Goal: Task Accomplishment & Management: Use online tool/utility

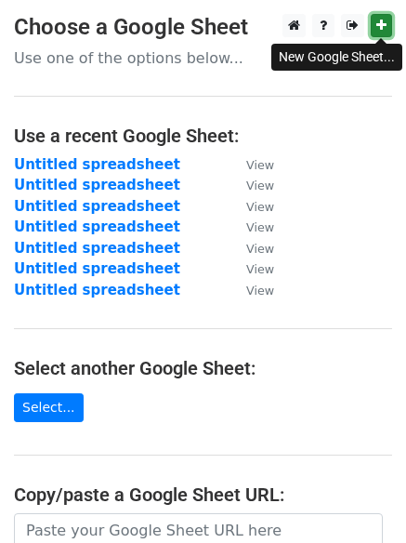
click at [387, 34] on link at bounding box center [381, 25] width 21 height 23
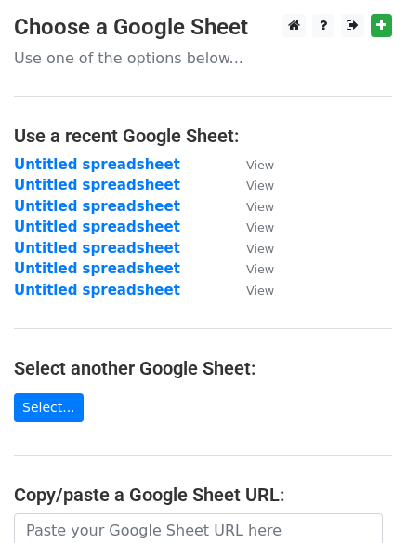
click at [252, 48] on p "Use one of the options below..." at bounding box center [203, 58] width 378 height 20
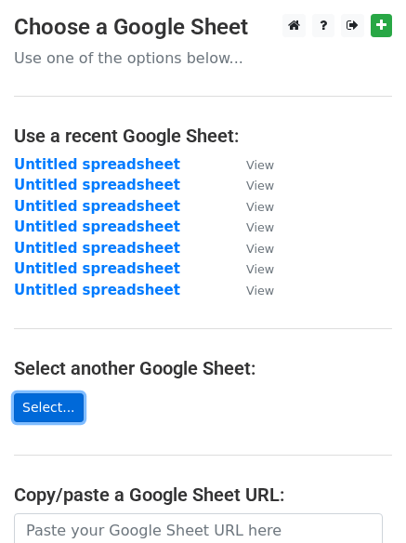
click at [54, 411] on link "Select..." at bounding box center [49, 407] width 70 height 29
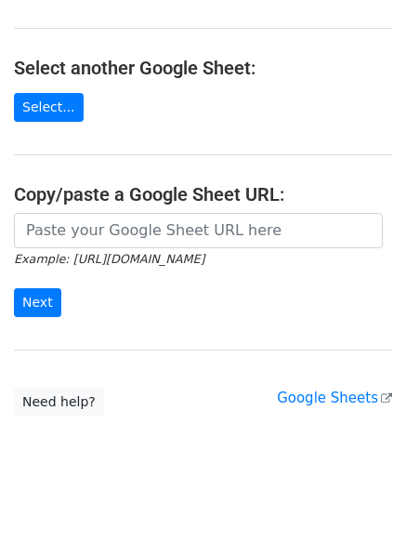
scroll to position [309, 0]
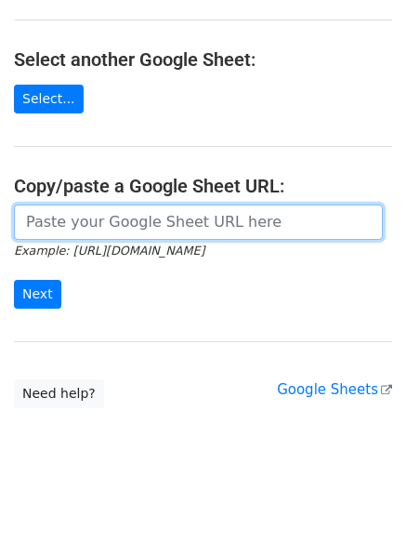
click at [198, 231] on input "url" at bounding box center [198, 222] width 369 height 35
paste input "https://docs.google.com/spreadsheets/d/1igybQjwB7yKy7GlZl5aD2GvM_jc9DLMMqOvvkdr…"
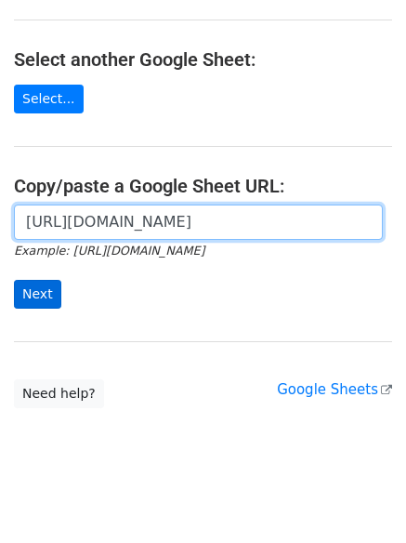
type input "https://docs.google.com/spreadsheets/d/1igybQjwB7yKy7GlZl5aD2GvM_jc9DLMMqOvvkdr…"
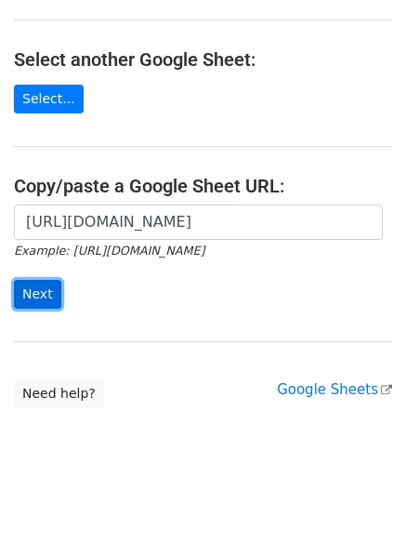
scroll to position [0, 0]
click at [30, 295] on input "Next" at bounding box center [37, 294] width 47 height 29
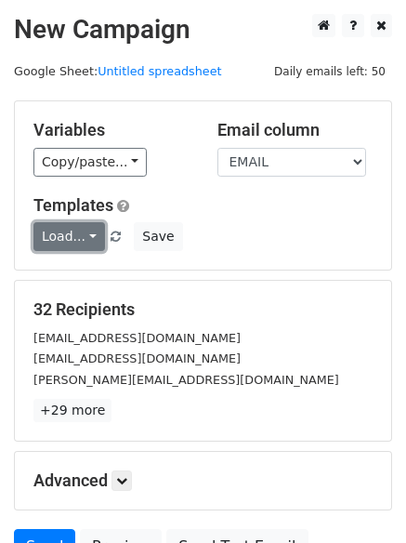
click at [77, 231] on link "Load..." at bounding box center [69, 236] width 72 height 29
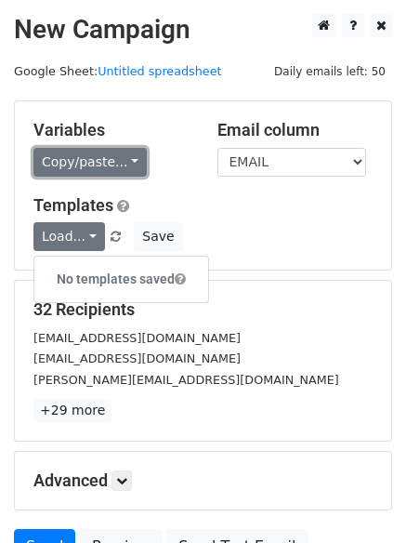
click at [90, 162] on link "Copy/paste..." at bounding box center [89, 162] width 113 height 29
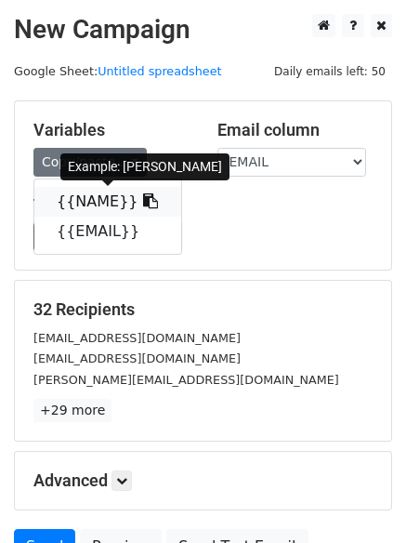
click at [103, 198] on link "{{NAME}}" at bounding box center [107, 202] width 147 height 30
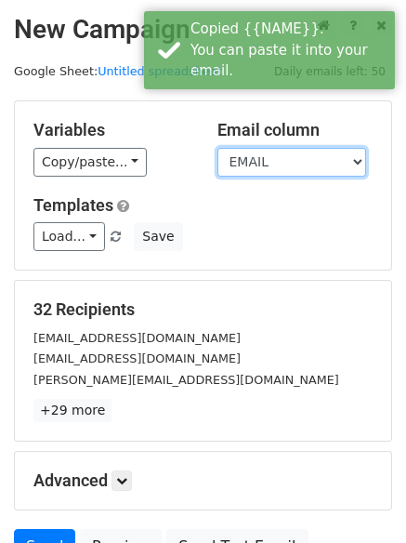
click at [301, 162] on select "NAME EMAIL" at bounding box center [292, 162] width 149 height 29
click at [218, 148] on select "NAME EMAIL" at bounding box center [292, 162] width 149 height 29
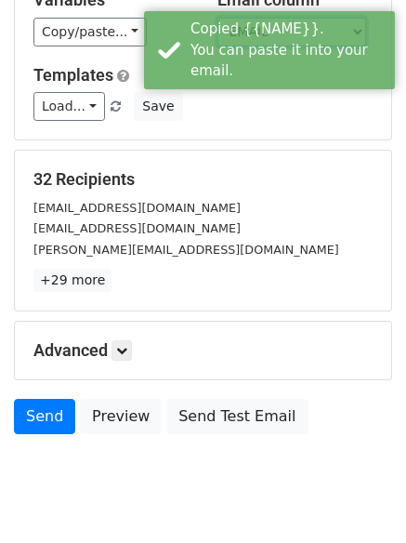
scroll to position [176, 0]
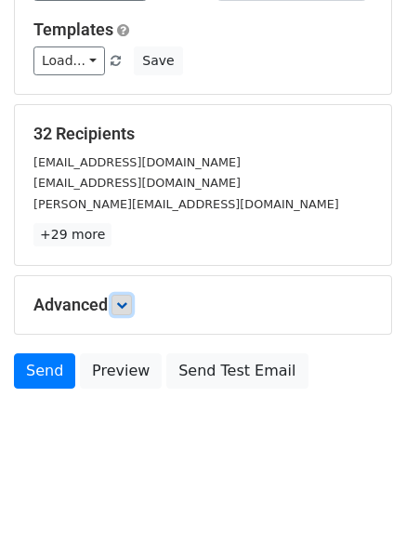
click at [124, 310] on icon at bounding box center [121, 304] width 11 height 11
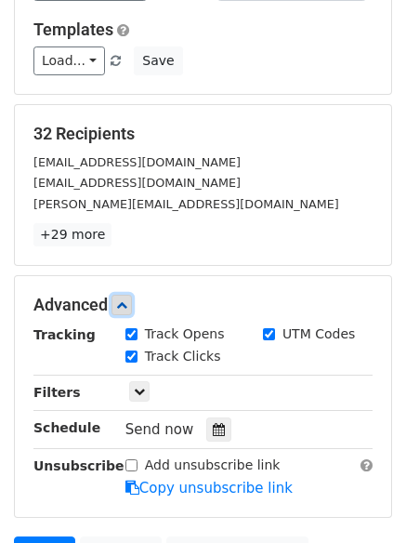
scroll to position [362, 0]
